Goal: Find specific page/section: Find specific page/section

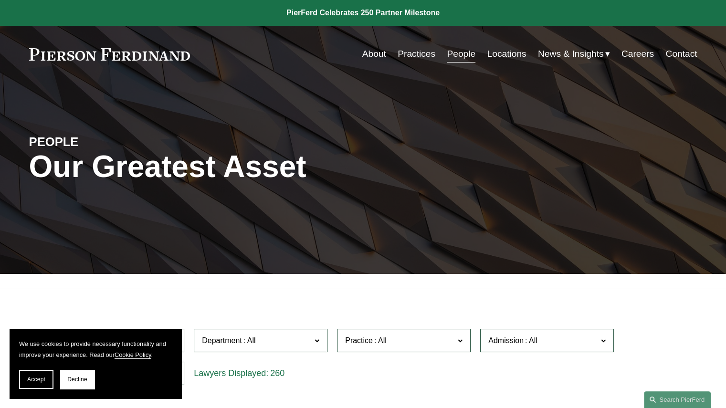
click at [411, 53] on link "Practices" at bounding box center [417, 54] width 38 height 18
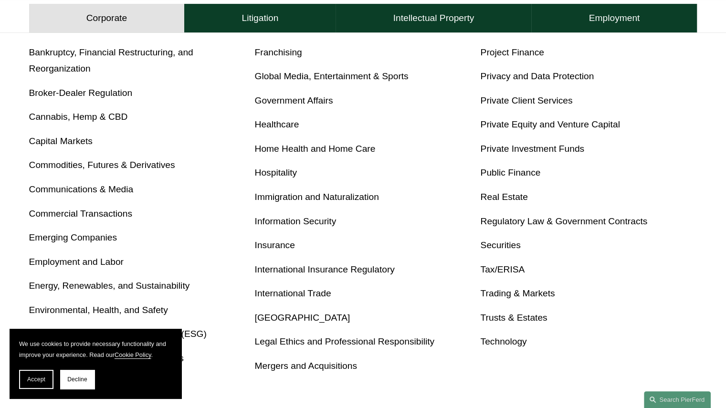
scroll to position [382, 0]
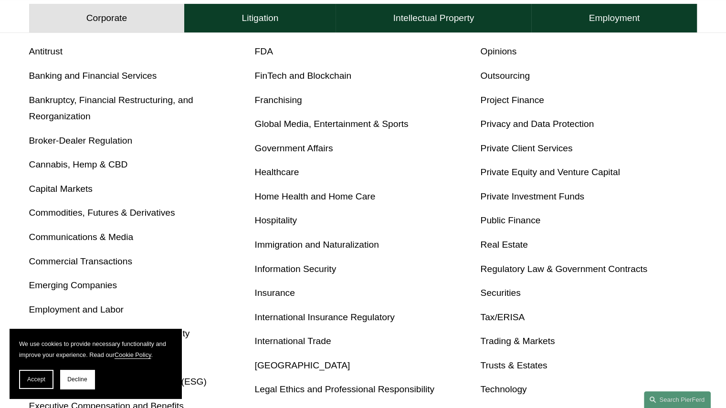
click at [76, 97] on link "Bankruptcy, Financial Restructuring, and Reorganization" at bounding box center [111, 108] width 164 height 27
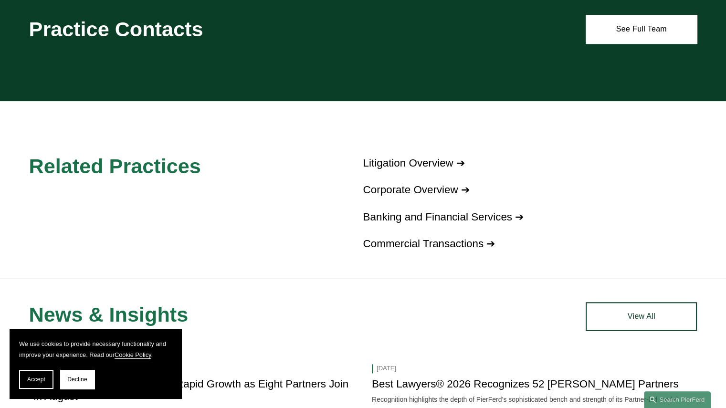
scroll to position [907, 0]
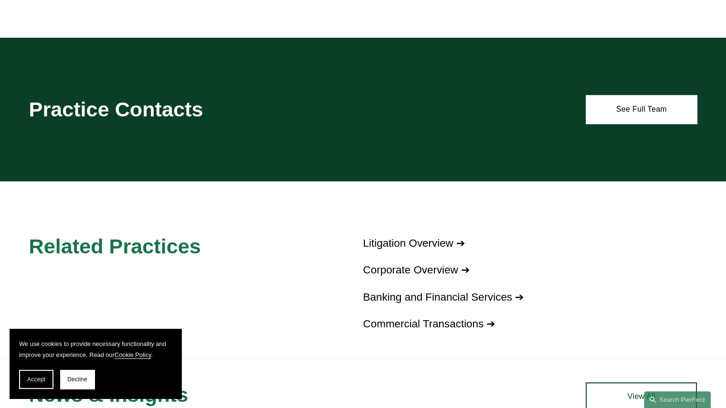
click at [642, 114] on link "See Full Team" at bounding box center [641, 109] width 111 height 29
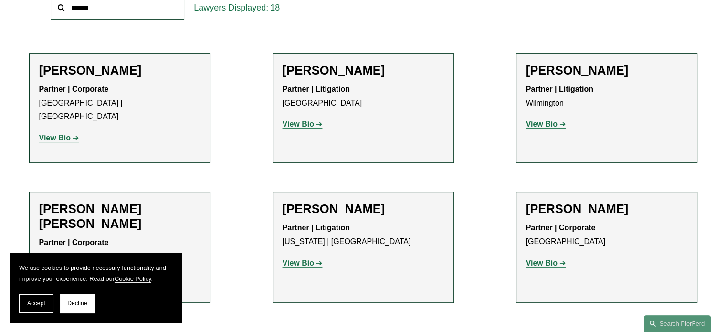
scroll to position [382, 0]
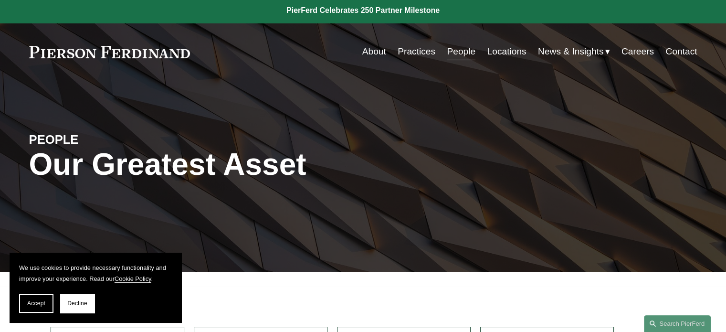
scroll to position [0, 0]
